Goal: Task Accomplishment & Management: Manage account settings

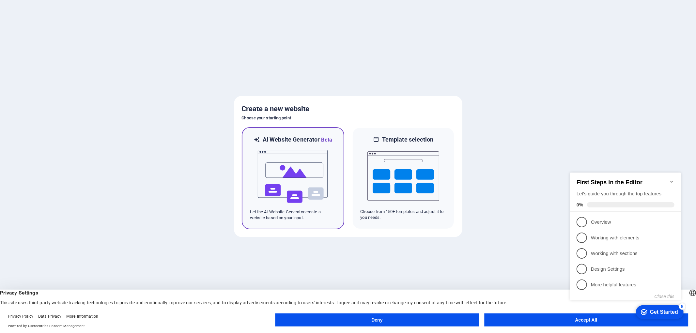
click at [313, 162] on img at bounding box center [293, 176] width 72 height 65
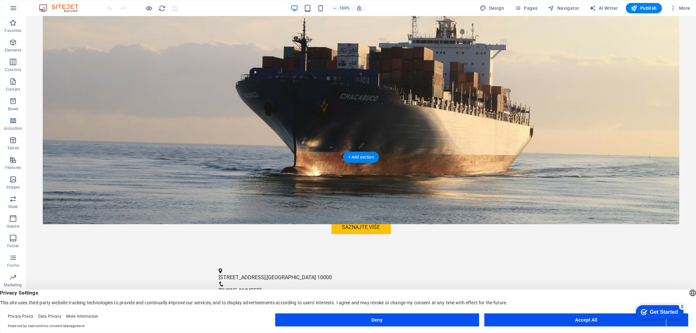
scroll to position [217, 0]
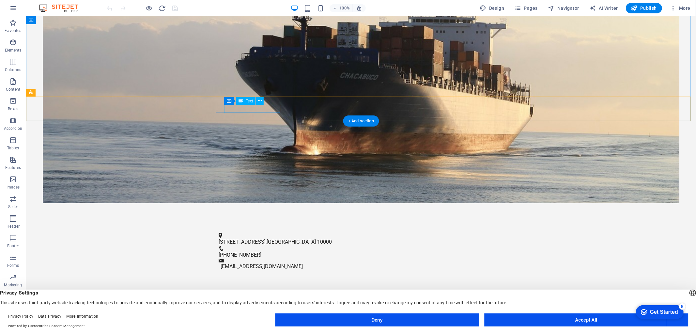
click at [317, 239] on span "10000" at bounding box center [324, 242] width 15 height 6
click at [218, 233] on figure at bounding box center [358, 235] width 280 height 5
click at [317, 239] on span "10000" at bounding box center [324, 242] width 15 height 6
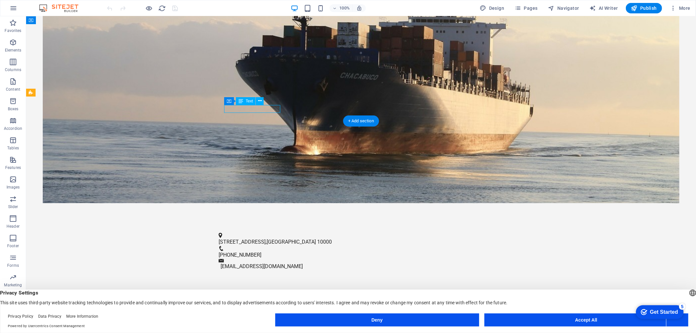
click at [266, 239] on span "[GEOGRAPHIC_DATA]" at bounding box center [290, 242] width 49 height 6
click at [134, 225] on div "[STREET_ADDRESS] 10000 [PHONE_NUMBER] [EMAIL_ADDRESS][DOMAIN_NAME]" at bounding box center [361, 252] width 670 height 54
click at [317, 239] on span "10000" at bounding box center [324, 242] width 15 height 6
drag, startPoint x: 278, startPoint y: 106, endPoint x: 224, endPoint y: 105, distance: 54.5
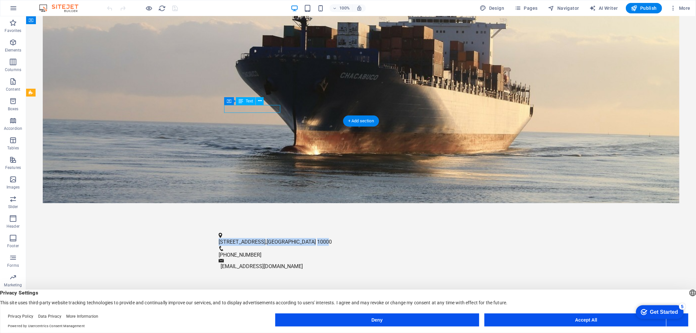
click at [224, 238] on p "[STREET_ADDRESS]" at bounding box center [358, 242] width 280 height 8
click at [242, 103] on icon at bounding box center [241, 101] width 5 height 8
click at [260, 102] on icon at bounding box center [260, 101] width 4 height 7
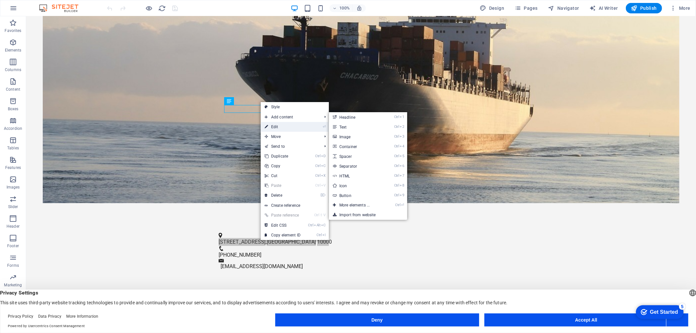
click at [275, 127] on link "⏎ Edit" at bounding box center [283, 127] width 44 height 10
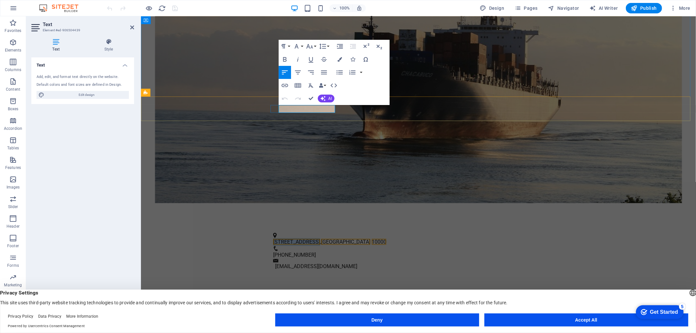
click at [286, 239] on span "[STREET_ADDRESS]" at bounding box center [296, 242] width 47 height 6
click at [286, 225] on div "[STREET_ADDRESS] 10000 [PHONE_NUMBER] [EMAIL_ADDRESS][DOMAIN_NAME]" at bounding box center [418, 252] width 555 height 54
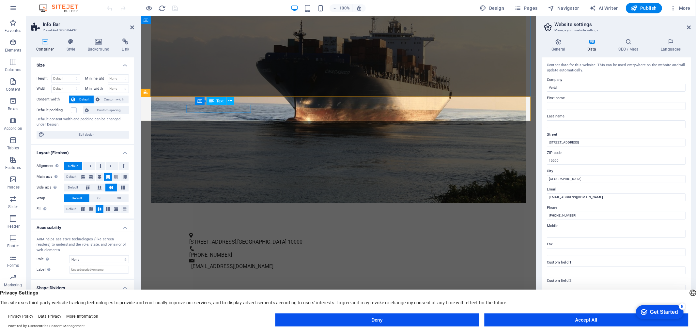
click at [217, 238] on div "[STREET_ADDRESS]" at bounding box center [335, 242] width 293 height 8
click at [197, 239] on span "[STREET_ADDRESS]" at bounding box center [212, 242] width 47 height 6
click at [217, 102] on span "Text" at bounding box center [219, 101] width 7 height 4
click at [231, 101] on icon at bounding box center [231, 101] width 4 height 7
click at [575, 141] on input "[STREET_ADDRESS]" at bounding box center [616, 143] width 139 height 8
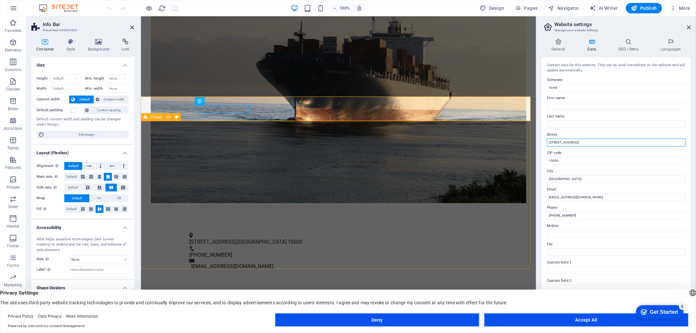
drag, startPoint x: 716, startPoint y: 157, endPoint x: 518, endPoint y: 141, distance: 198.8
click at [558, 141] on input "[STREET_ADDRESS]" at bounding box center [616, 143] width 139 height 8
type input "Habdelići 5A"
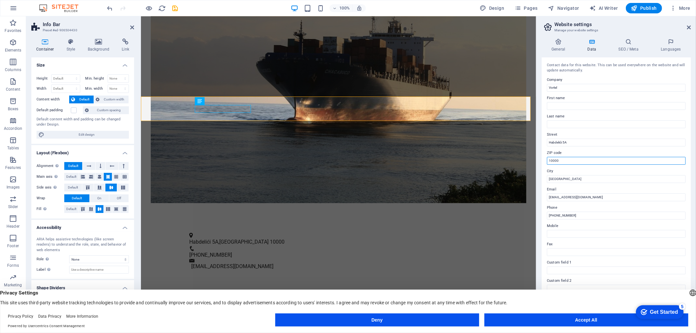
drag, startPoint x: 710, startPoint y: 174, endPoint x: 535, endPoint y: 162, distance: 174.7
type input "10431"
click at [571, 175] on input "[GEOGRAPHIC_DATA]" at bounding box center [616, 179] width 139 height 8
drag, startPoint x: 571, startPoint y: 176, endPoint x: 544, endPoint y: 178, distance: 27.5
click at [544, 178] on div "Contact data for this website. This can be used everywhere on the website and w…" at bounding box center [616, 187] width 149 height 260
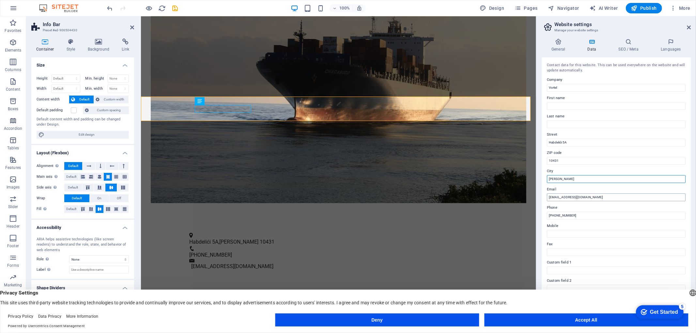
type input "[PERSON_NAME]"
drag, startPoint x: 583, startPoint y: 195, endPoint x: 538, endPoint y: 195, distance: 45.7
click at [538, 195] on aside "Website settings Manage your website settings General Data SEO / Meta Languages…" at bounding box center [616, 169] width 160 height 306
type input "[EMAIL_ADDRESS][DOMAIN_NAME]"
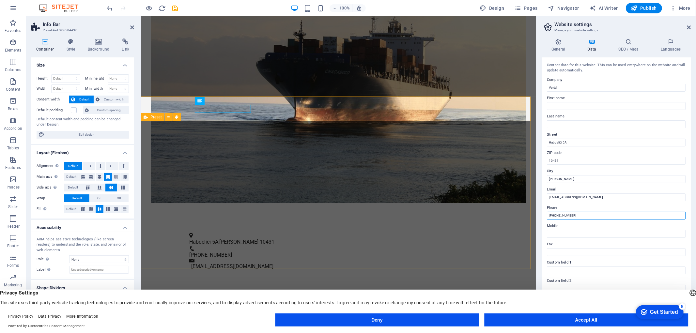
drag, startPoint x: 693, startPoint y: 231, endPoint x: 507, endPoint y: 216, distance: 186.3
type input "[PHONE_NUMBER]"
click at [579, 242] on label "Fax" at bounding box center [616, 245] width 139 height 8
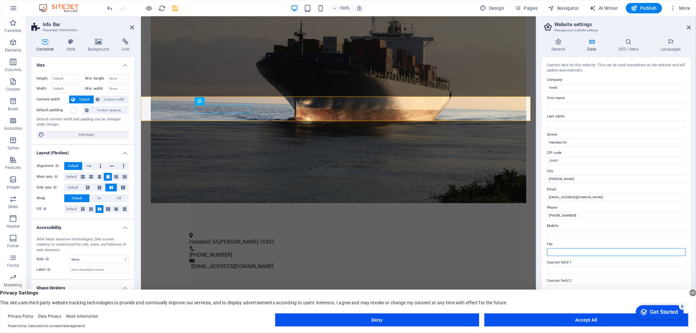
click at [579, 248] on input "Fax" at bounding box center [616, 252] width 139 height 8
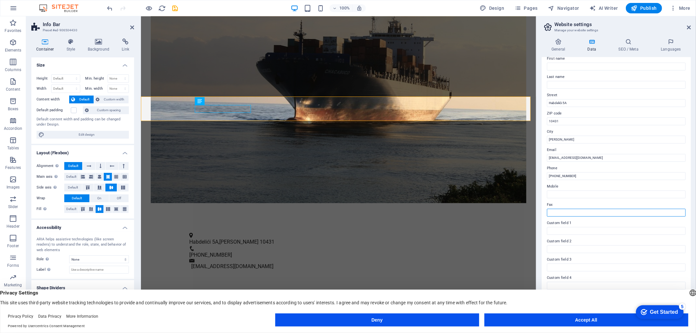
scroll to position [53, 0]
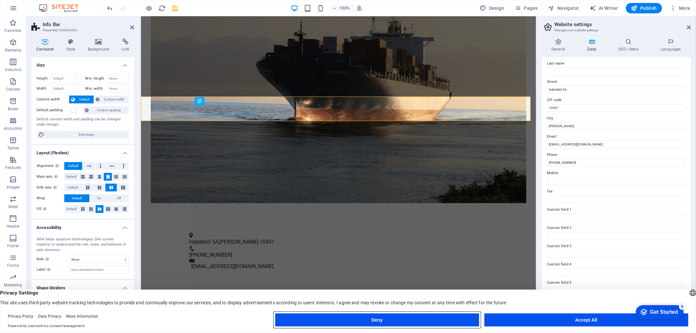
click at [430, 321] on button "Deny" at bounding box center [377, 320] width 204 height 13
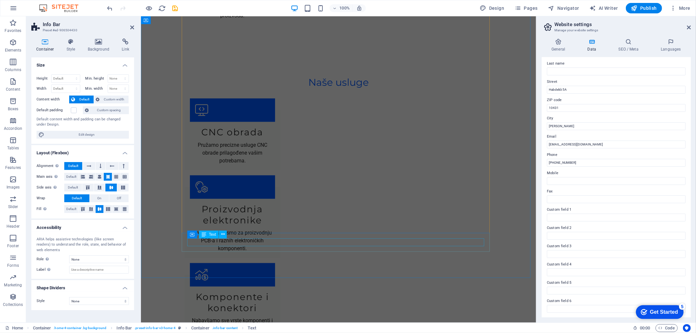
scroll to position [1042, 0]
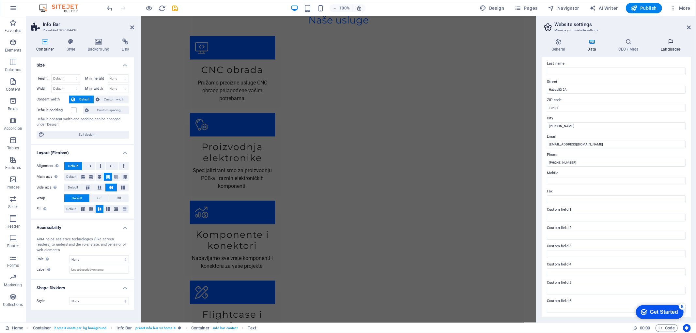
click at [671, 43] on icon at bounding box center [671, 42] width 40 height 7
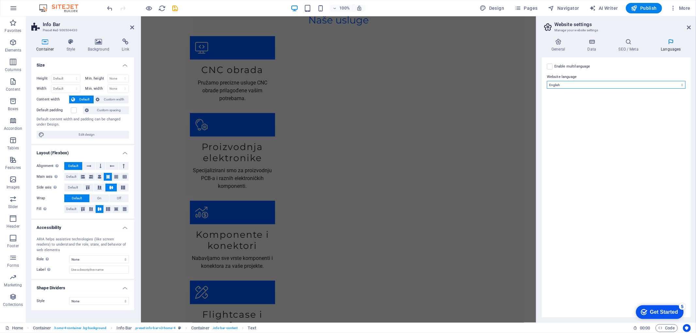
click at [611, 82] on select "Abkhazian Afar Afrikaans Akan Albanian Amharic Arabic Aragonese Armenian Assame…" at bounding box center [616, 85] width 139 height 8
select select "36"
click at [547, 81] on select "Abkhazian Afar Afrikaans Akan Albanian Amharic Arabic Aragonese Armenian Assame…" at bounding box center [616, 85] width 139 height 8
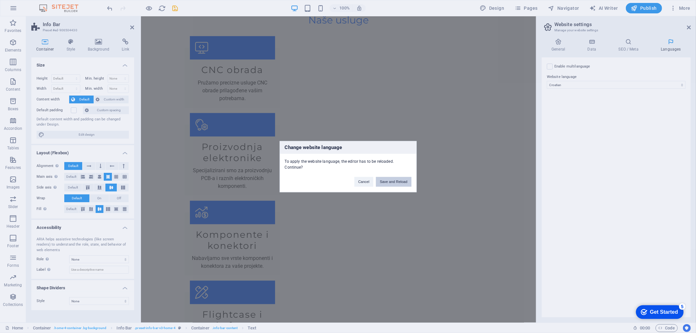
click at [384, 183] on button "Save and Reload" at bounding box center [393, 182] width 35 height 10
